Goal: Transaction & Acquisition: Purchase product/service

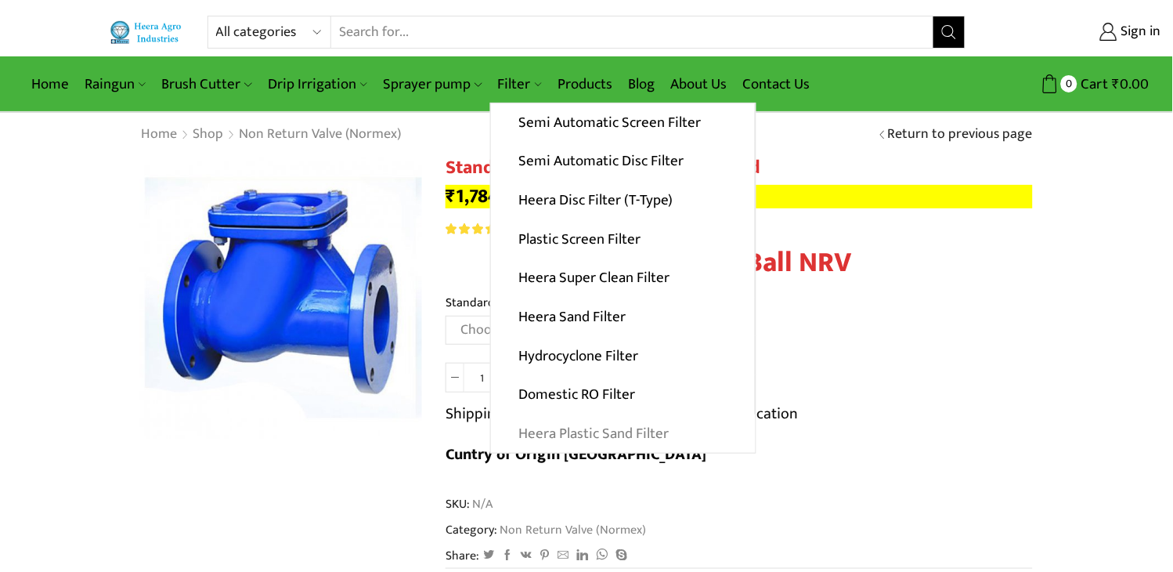
click at [577, 428] on link "Heera Plastic Sand Filter" at bounding box center [623, 433] width 265 height 39
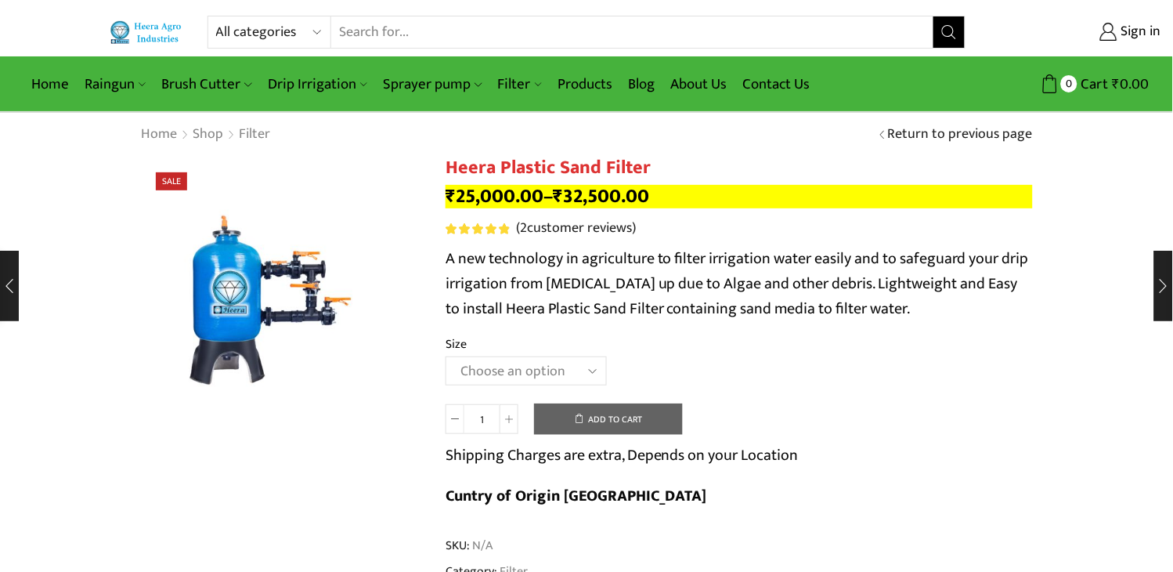
click at [592, 365] on select "Choose an option 2.5’’x 30 m3 2’’ x 20 m3 3.0’’x 40 m3 3.0’’x 50 m3" at bounding box center [526, 370] width 161 height 29
click at [446, 357] on select "Choose an option 2.5’’x 30 m3 2’’ x 20 m3 3.0’’x 40 m3 3.0’’x 50 m3" at bounding box center [526, 370] width 161 height 29
select select "2-5x-30-m3"
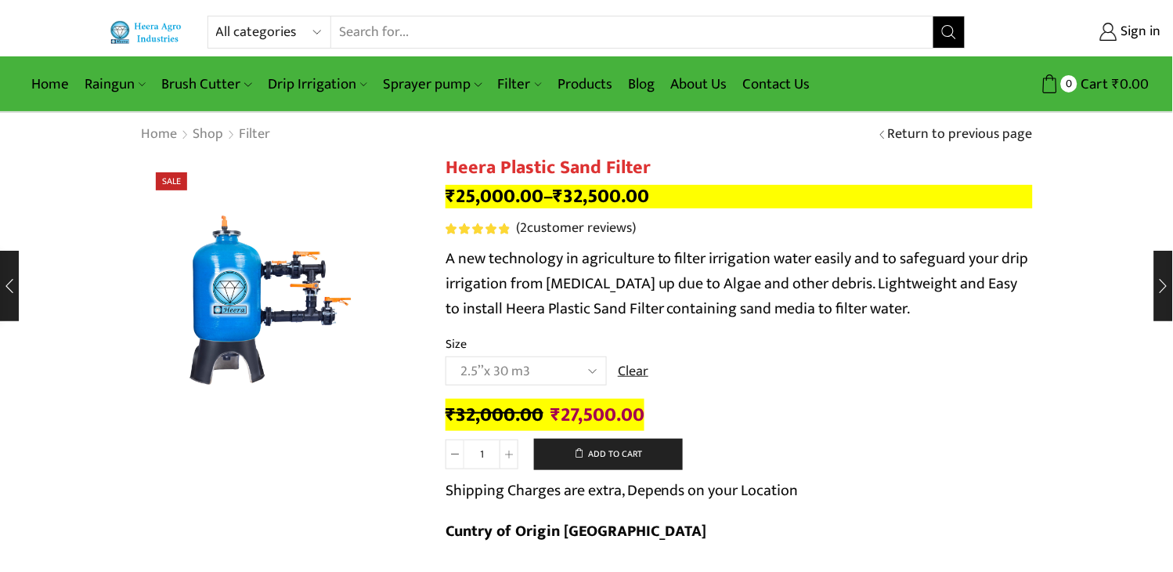
click at [573, 423] on bdi "₹ 27,500.00" at bounding box center [598, 415] width 94 height 32
